Goal: Communication & Community: Answer question/provide support

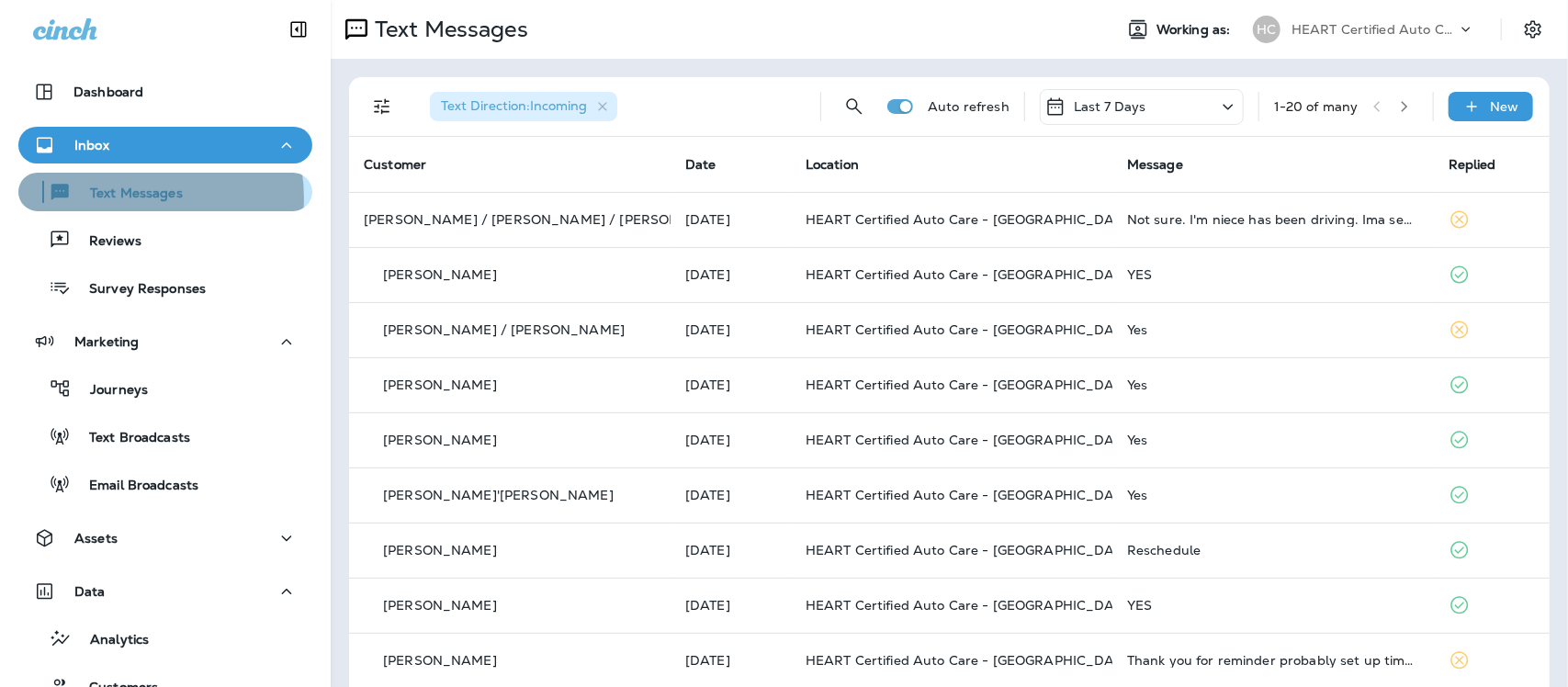
click at [140, 197] on p "Text Messages" at bounding box center [127, 194] width 111 height 17
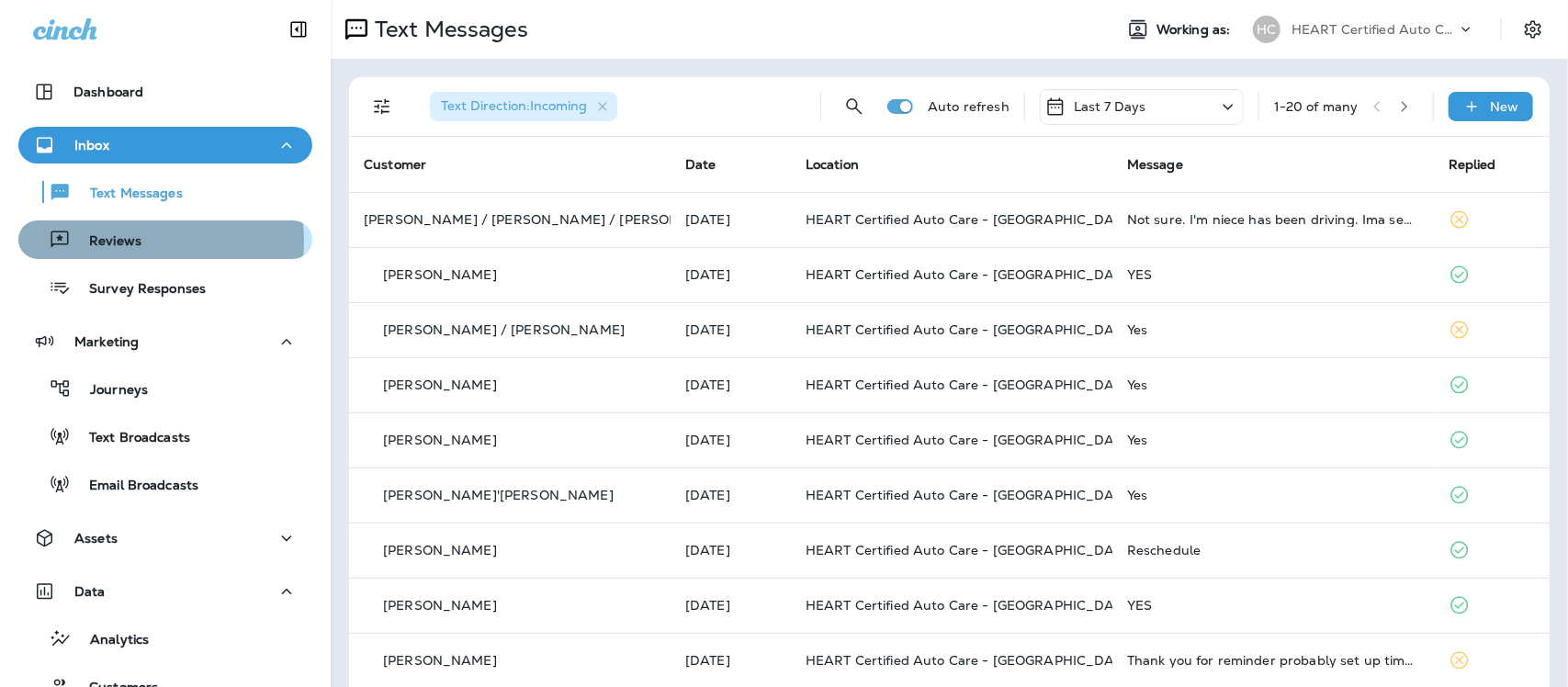
click at [138, 242] on p "Reviews" at bounding box center [106, 242] width 71 height 17
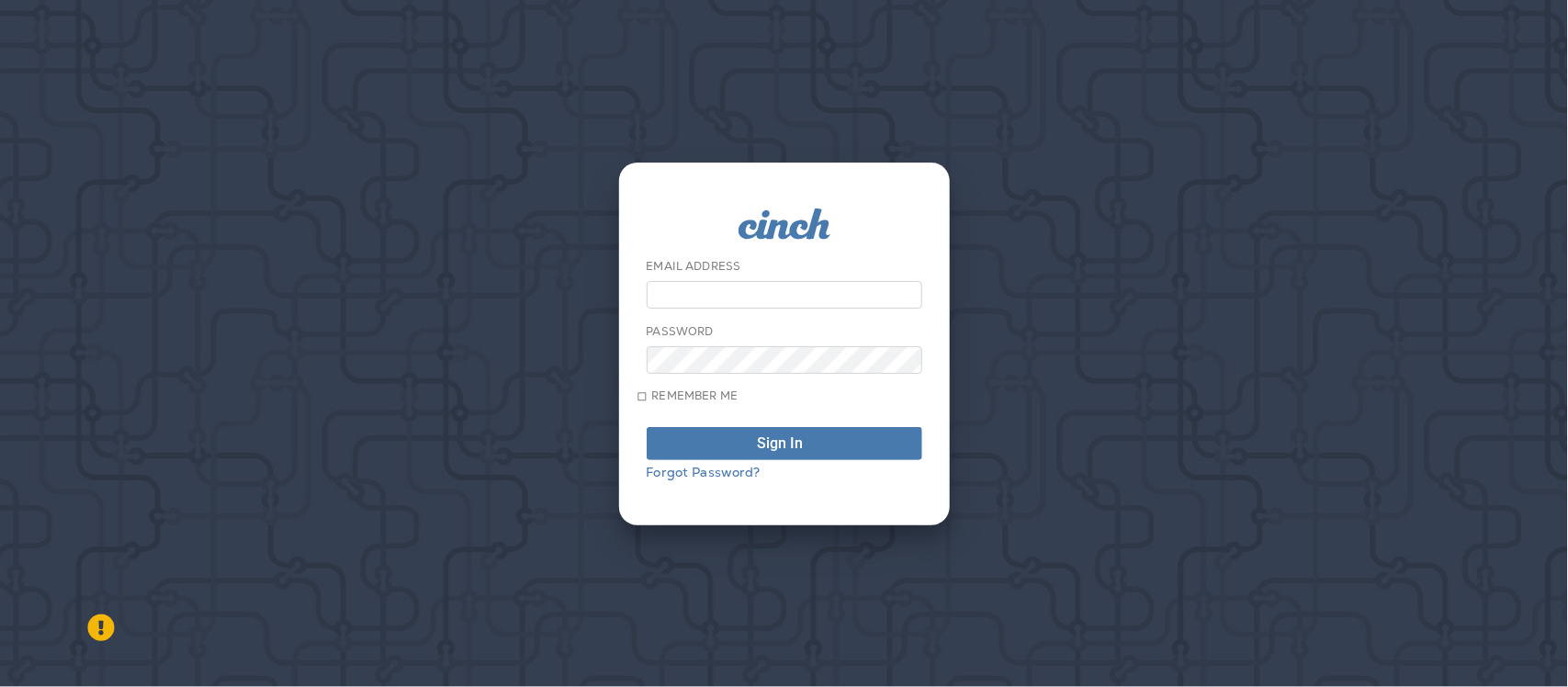
type input "**********"
click at [811, 451] on div "submit" at bounding box center [811, 443] width 0 height 15
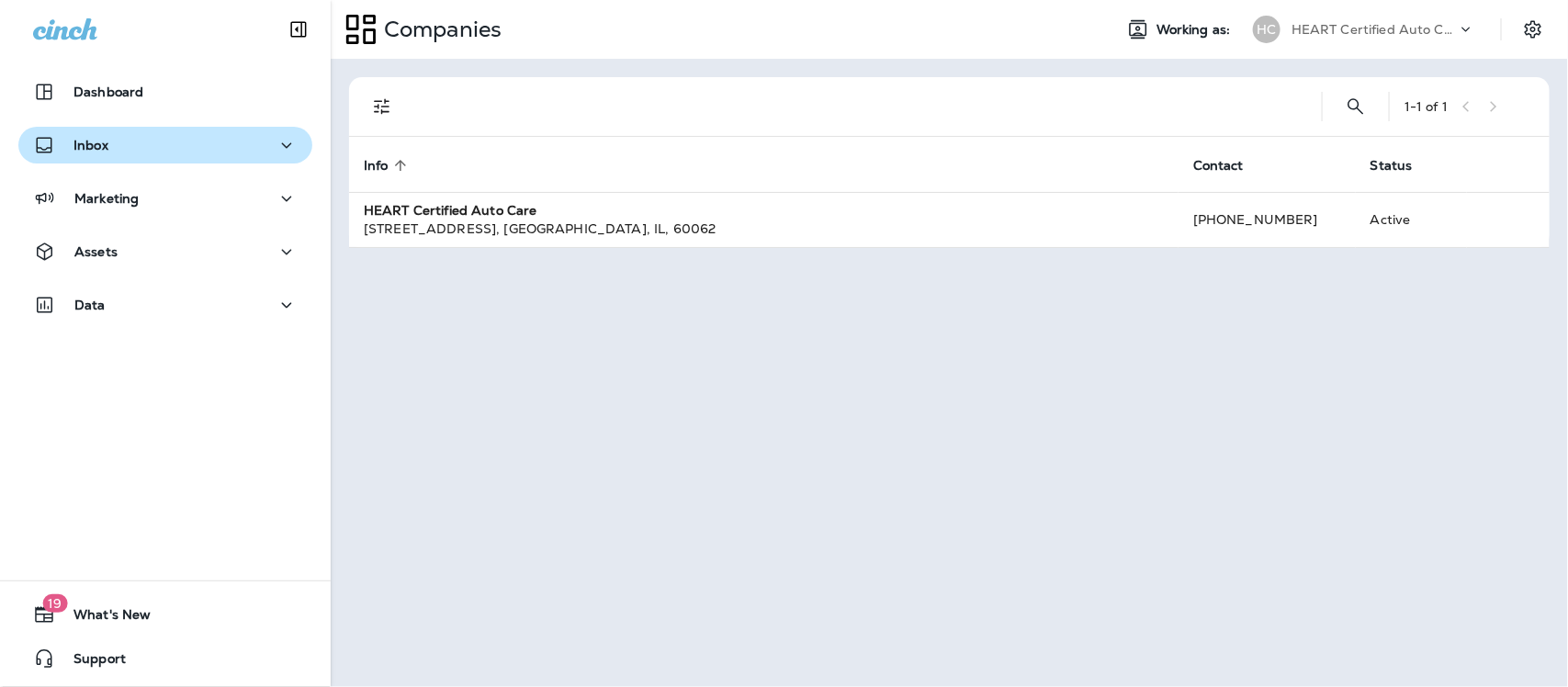
click at [120, 140] on div "Inbox" at bounding box center [165, 146] width 264 height 23
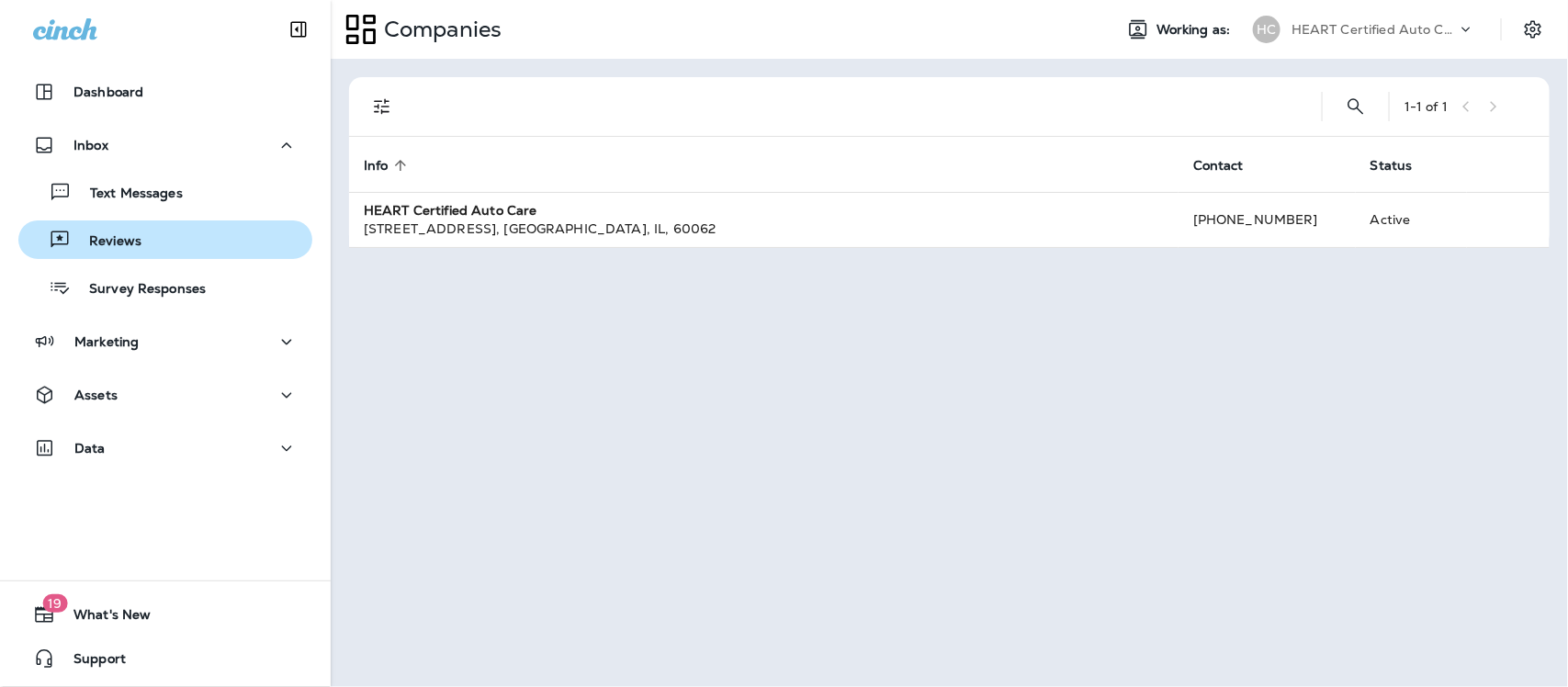
click at [135, 248] on p "Reviews" at bounding box center [106, 242] width 71 height 17
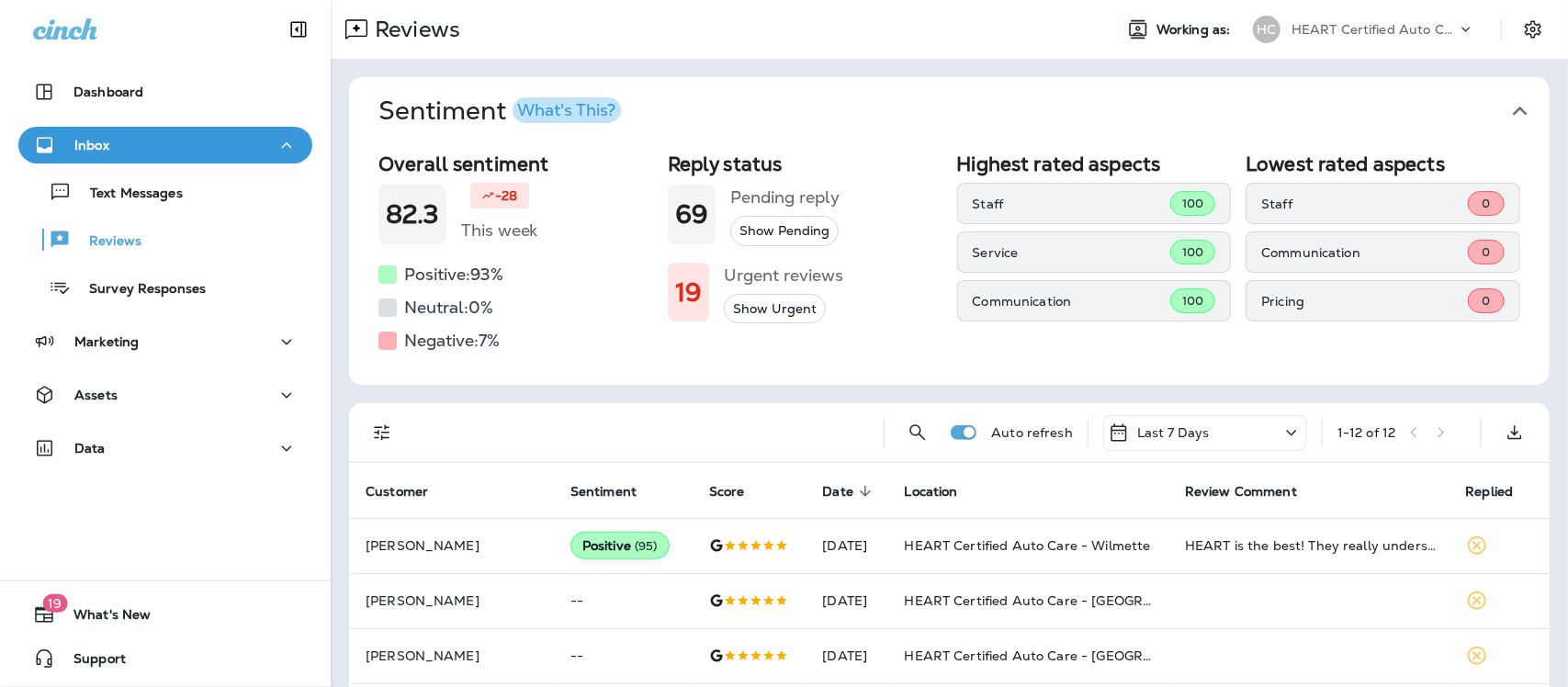
click at [1505, 110] on icon "button" at bounding box center [1519, 111] width 29 height 29
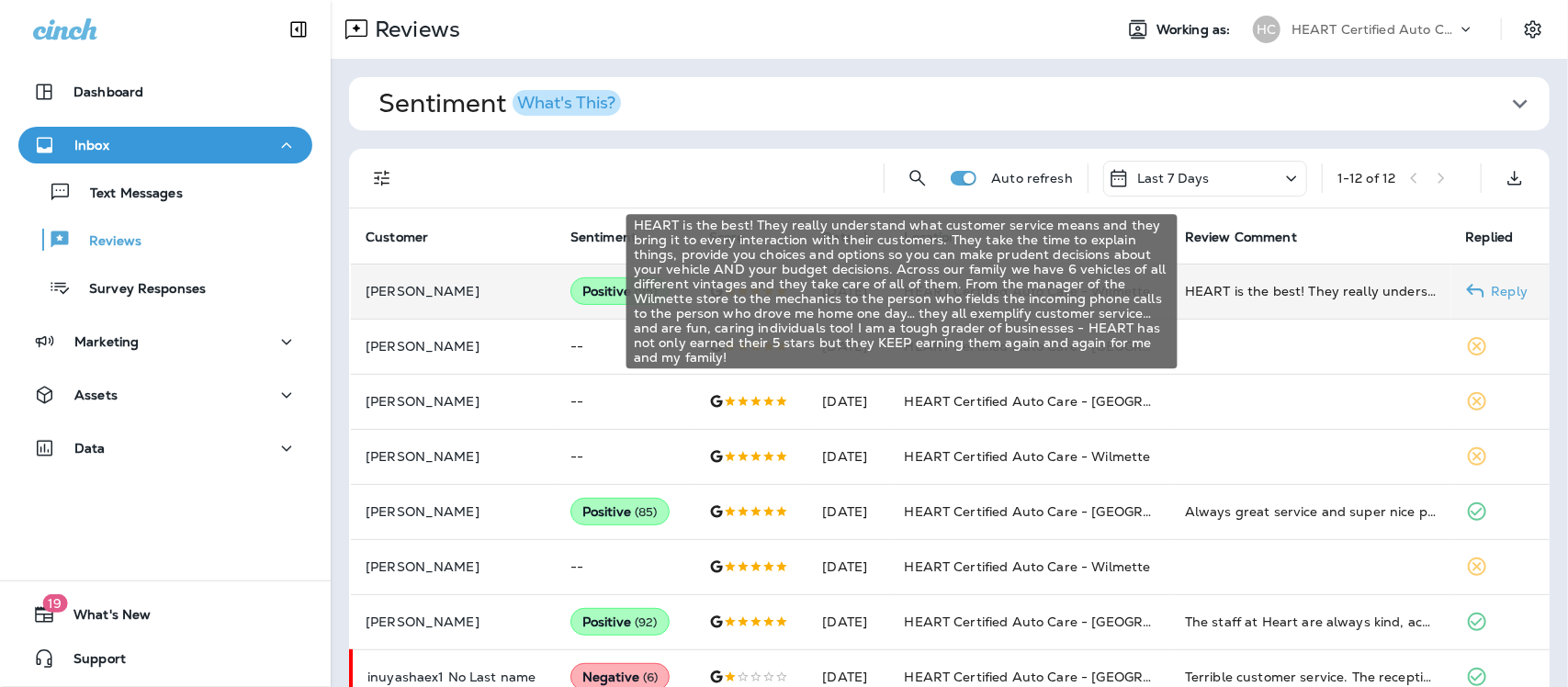
click at [1360, 295] on div "HEART is the best! They really understand what customer service means and they …" at bounding box center [1311, 291] width 251 height 18
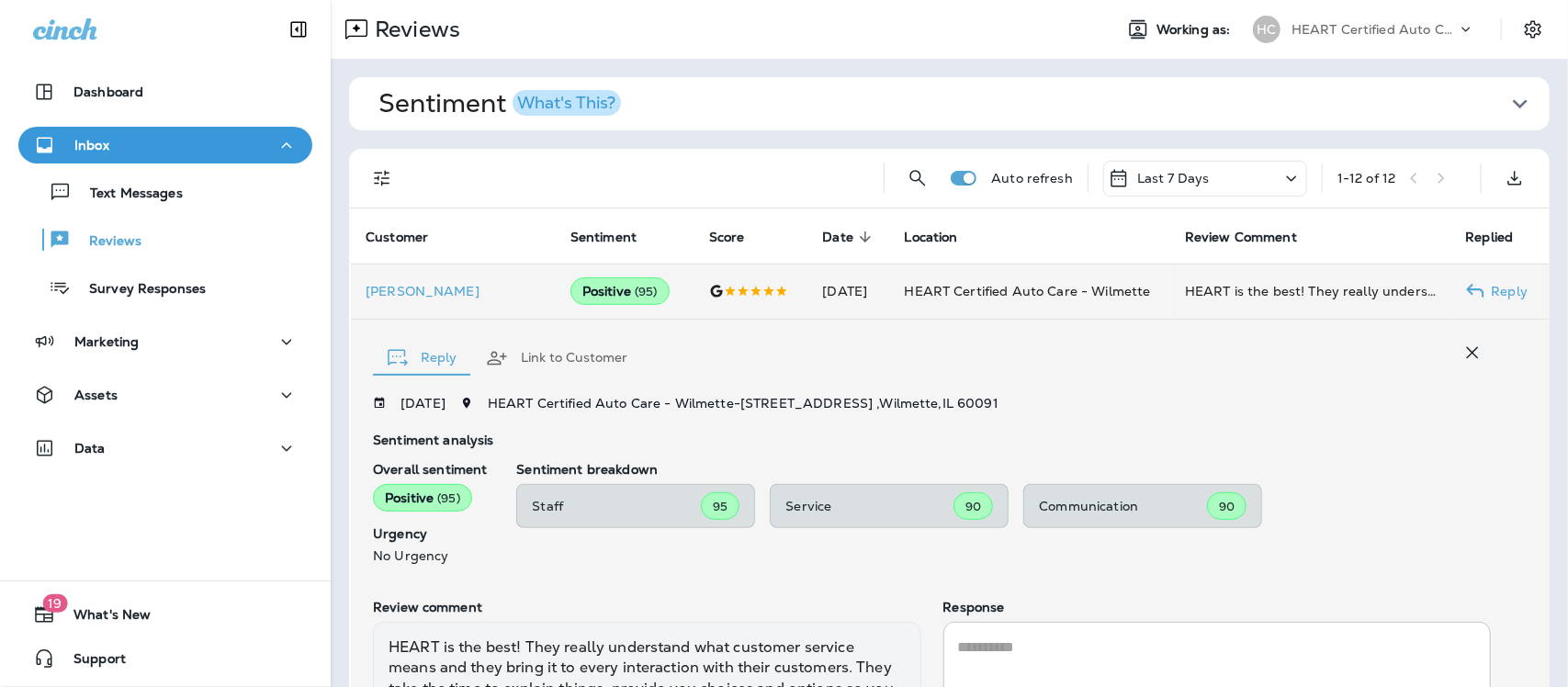
scroll to position [264, 0]
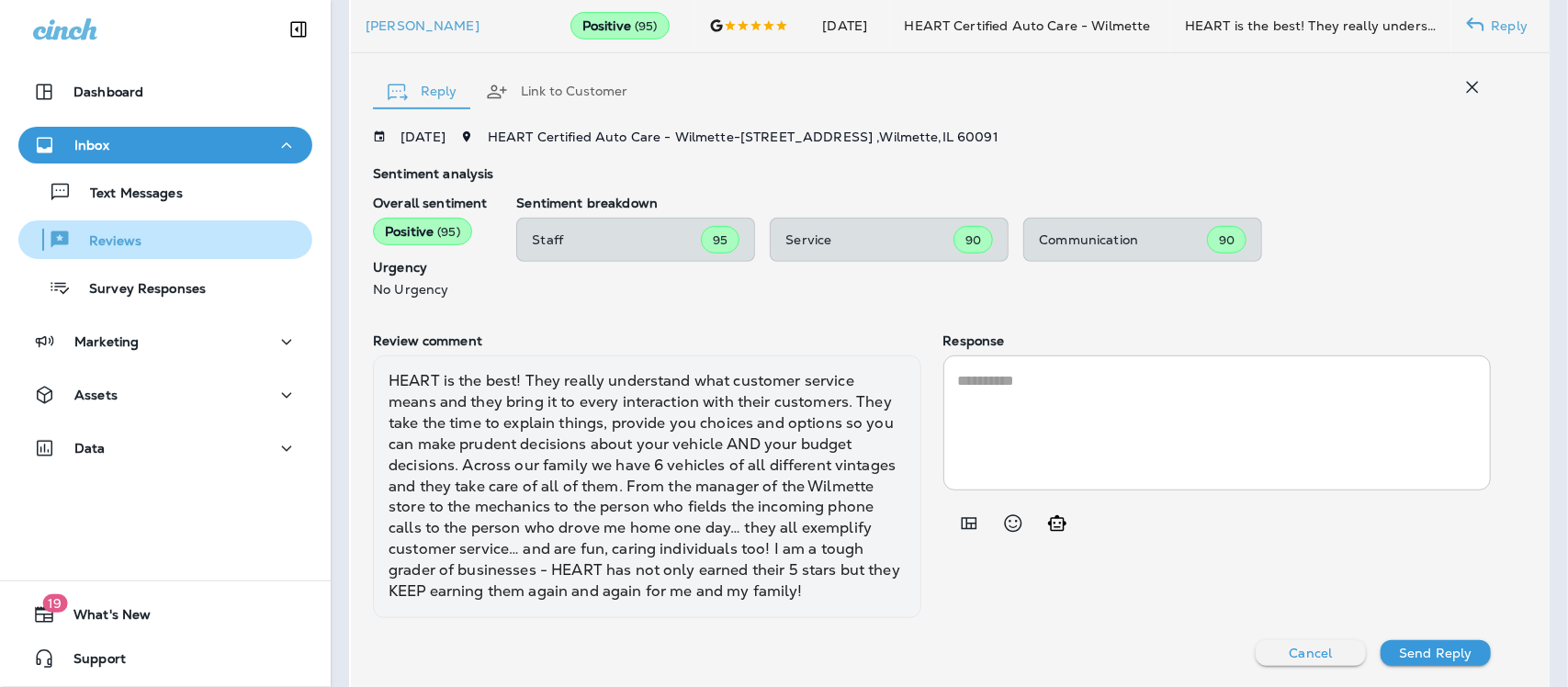
click at [96, 244] on p "Reviews" at bounding box center [106, 242] width 71 height 17
click at [168, 244] on div "Reviews" at bounding box center [164, 240] width 279 height 27
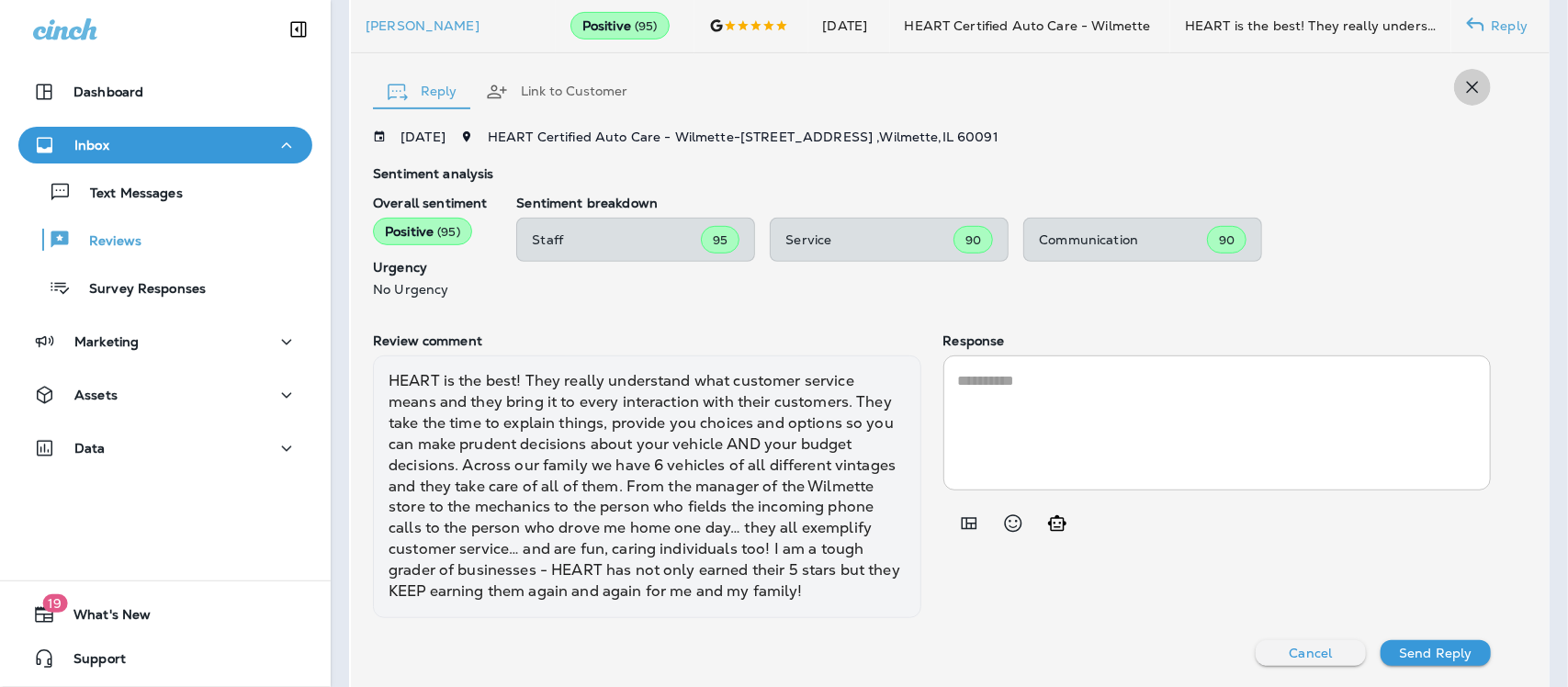
click at [1472, 85] on icon "button" at bounding box center [1472, 86] width 22 height 22
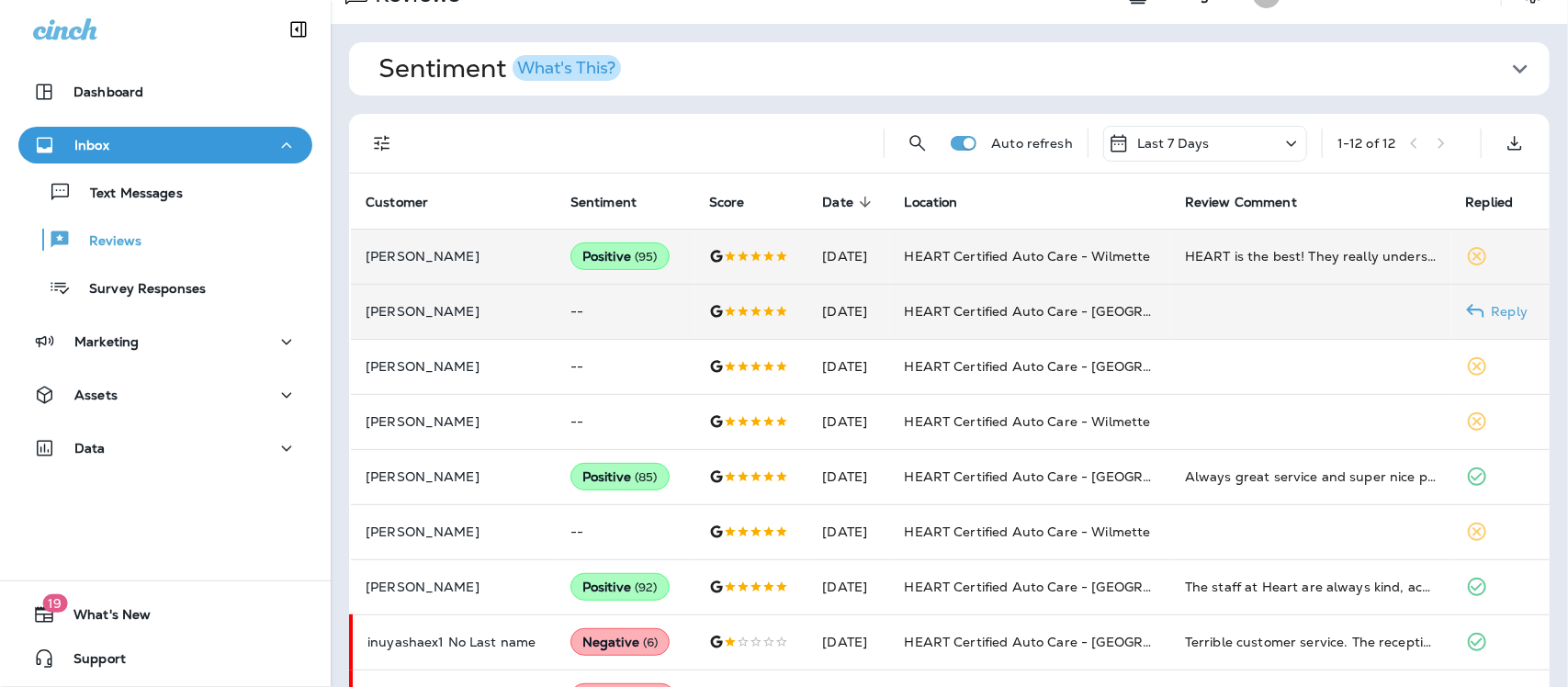
scroll to position [0, 0]
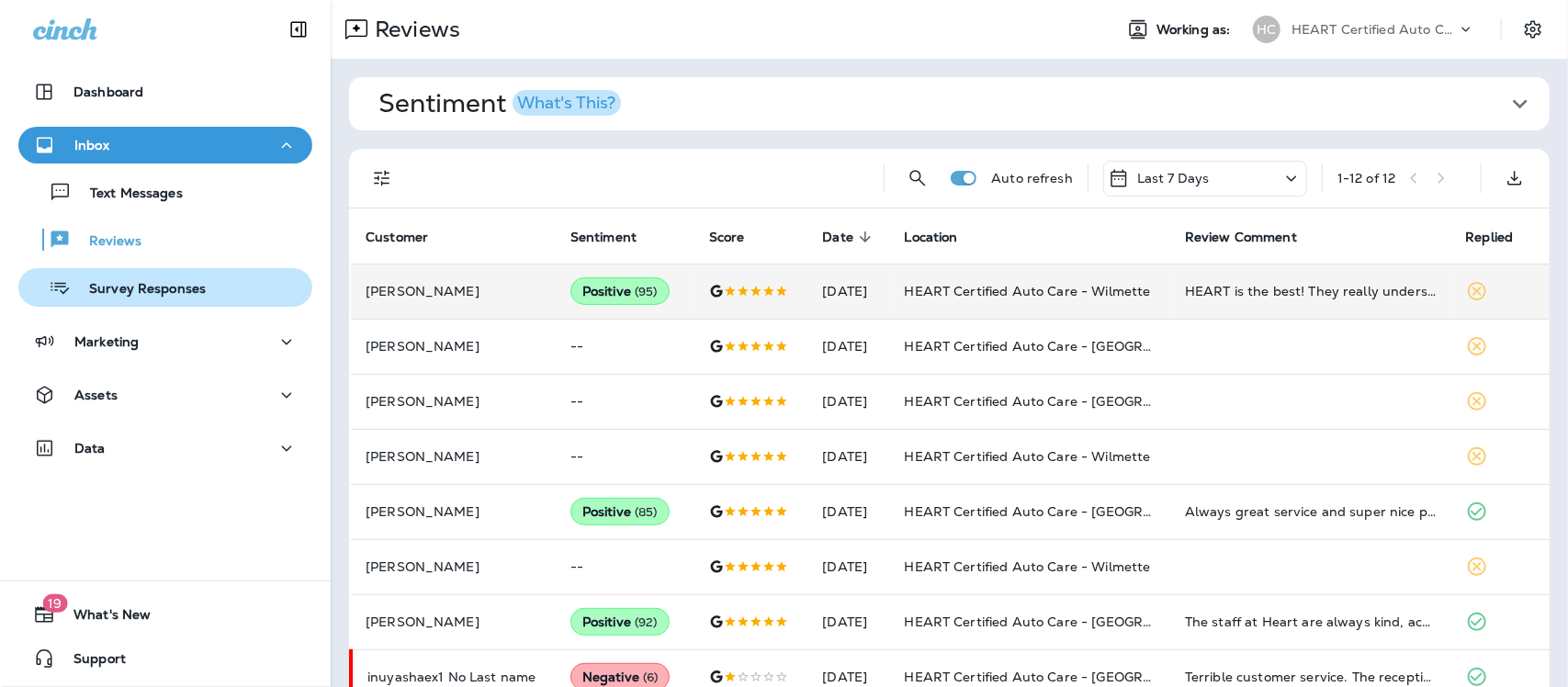
click at [147, 282] on p "Survey Responses" at bounding box center [138, 290] width 135 height 17
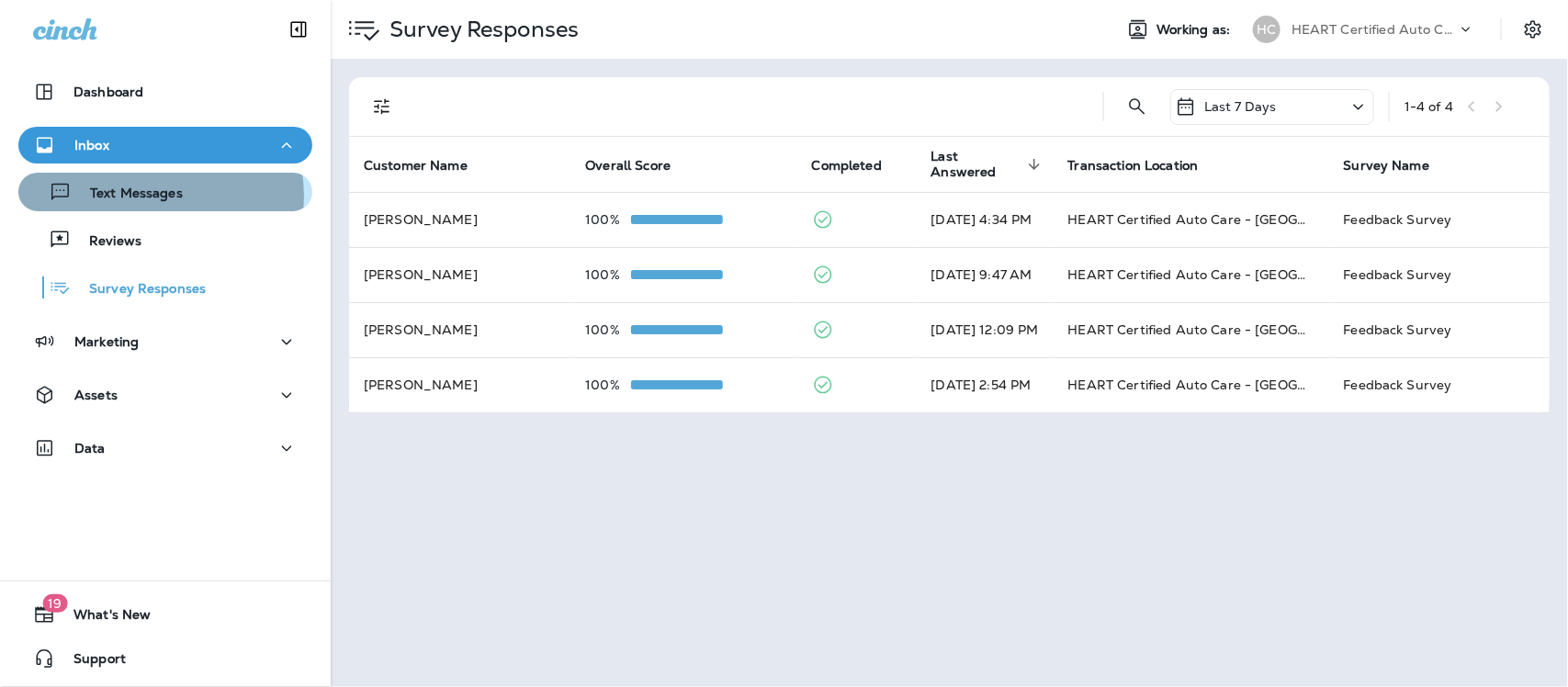
click at [157, 195] on p "Text Messages" at bounding box center [127, 194] width 111 height 17
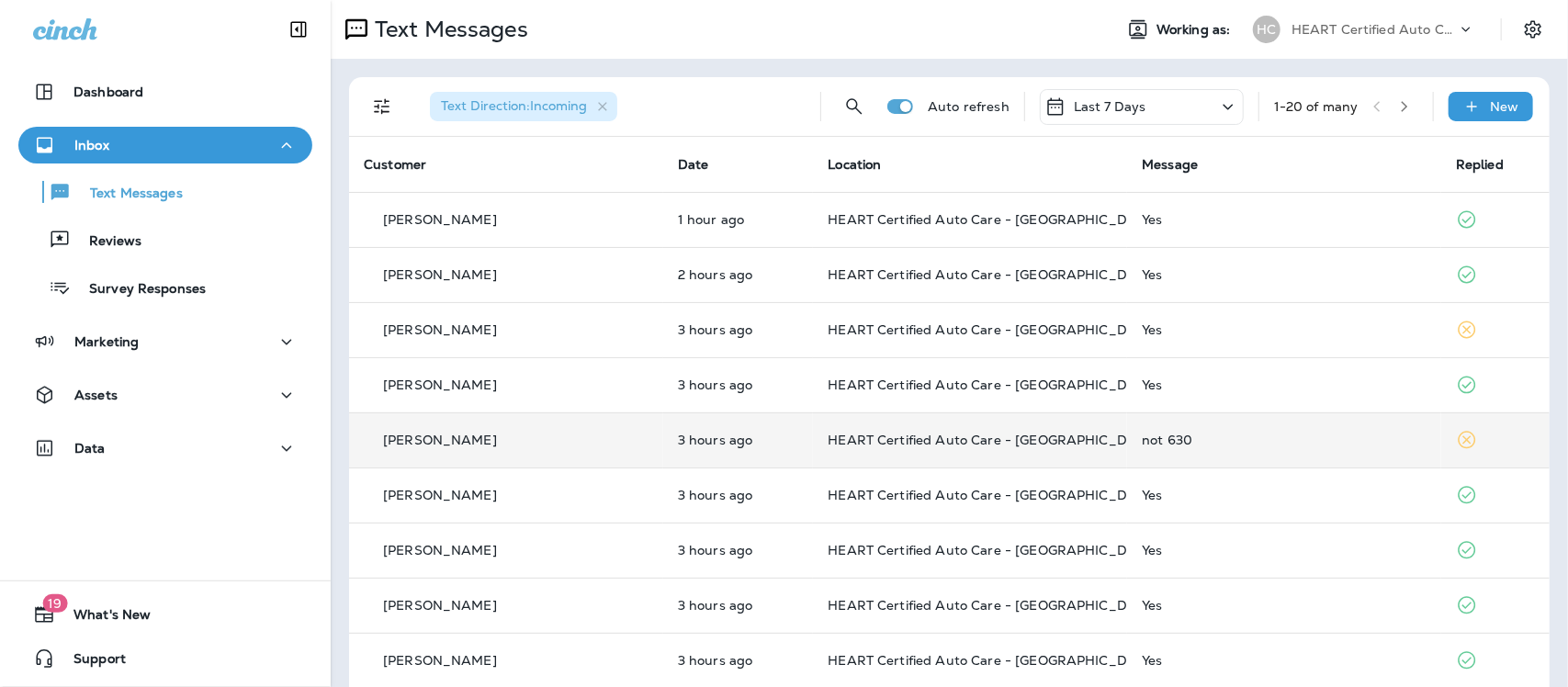
click at [1142, 446] on div "not 630" at bounding box center [1283, 439] width 285 height 15
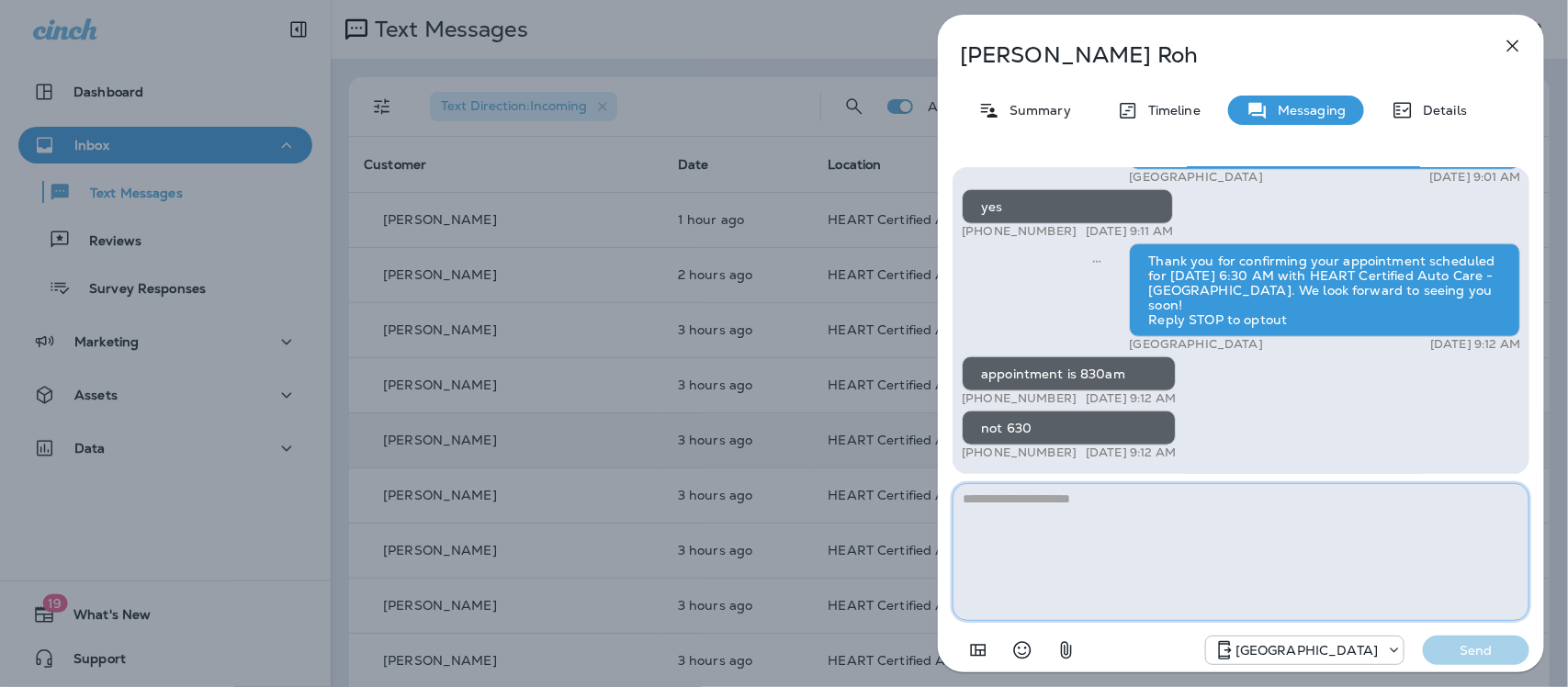
click at [1122, 530] on textarea at bounding box center [1241, 552] width 577 height 138
type textarea "**********"
click at [1488, 654] on p "Send" at bounding box center [1476, 650] width 77 height 17
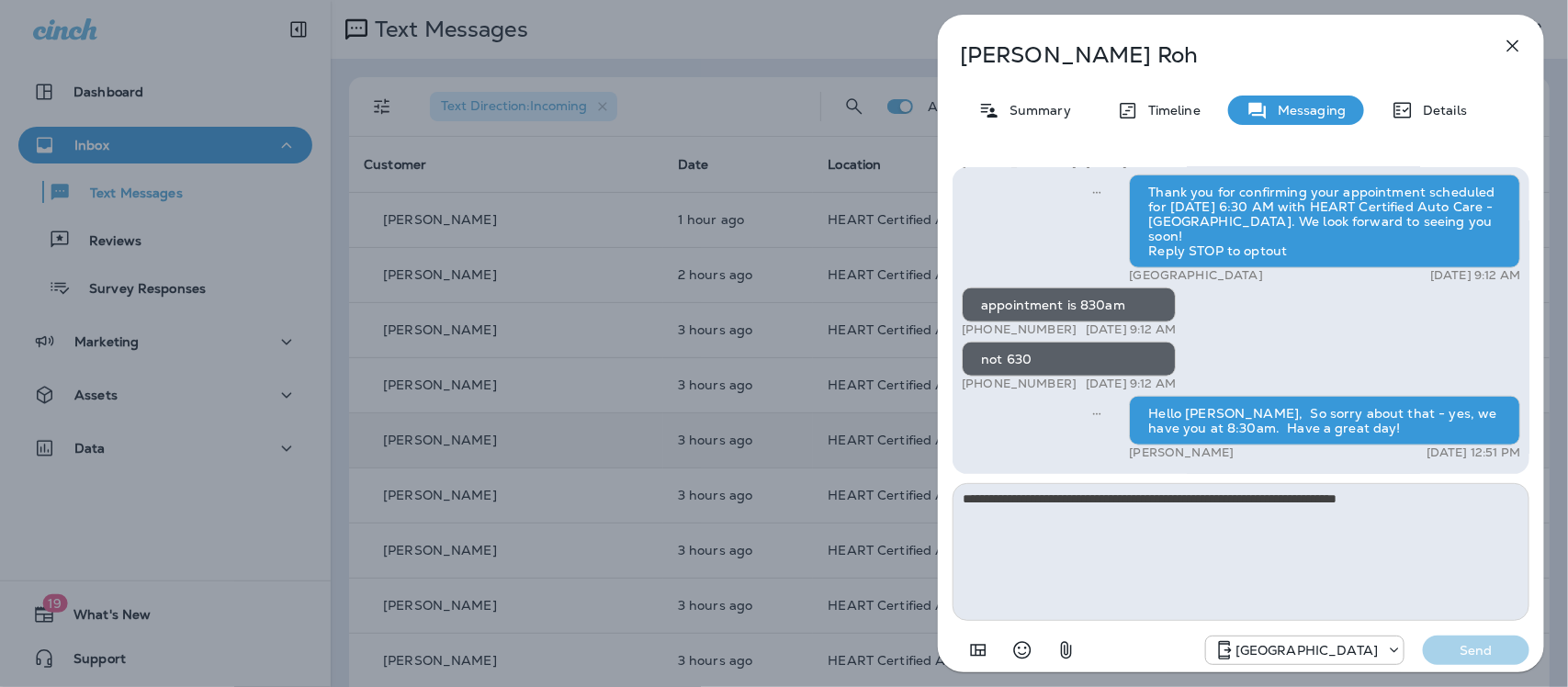
click at [1513, 40] on icon "button" at bounding box center [1513, 46] width 22 height 22
